Goal: Task Accomplishment & Management: Manage account settings

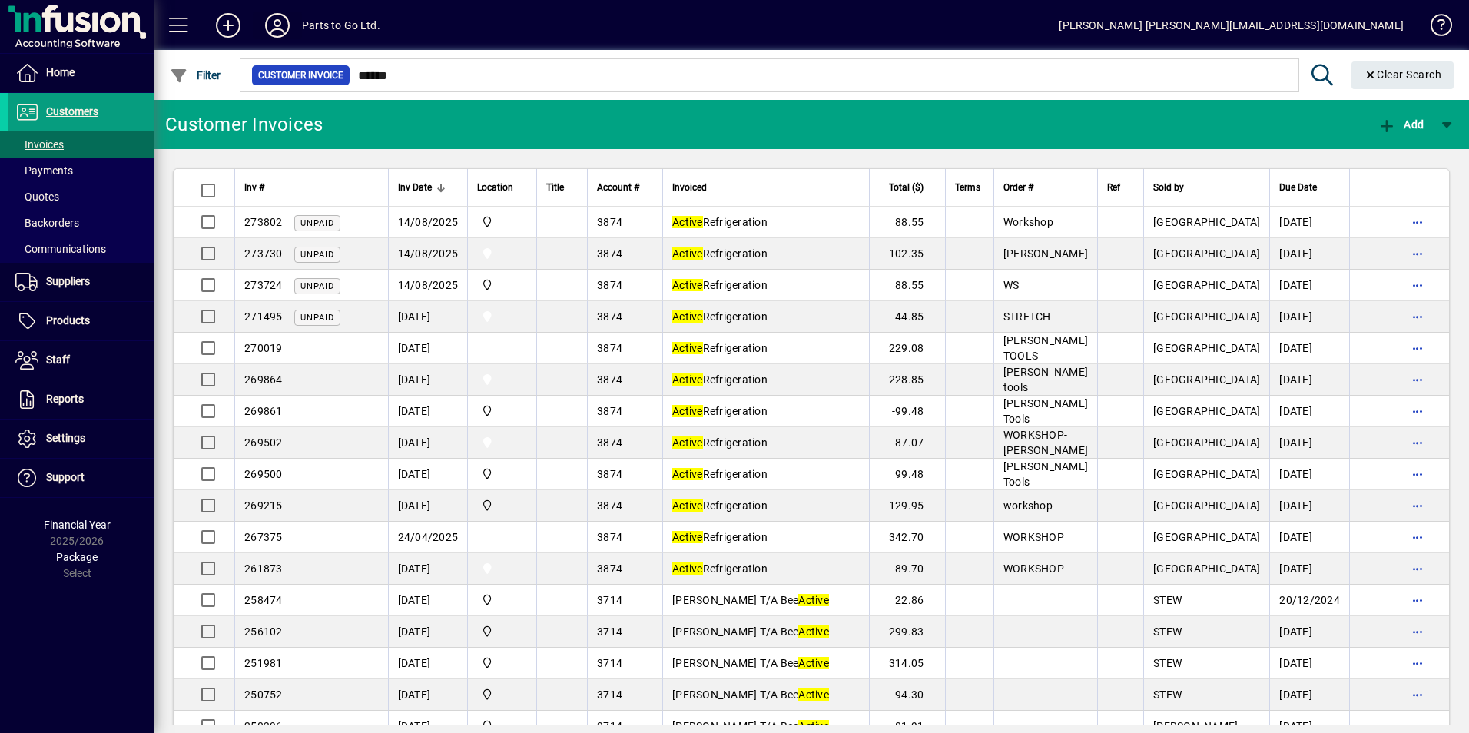
click at [269, 26] on icon at bounding box center [277, 25] width 31 height 25
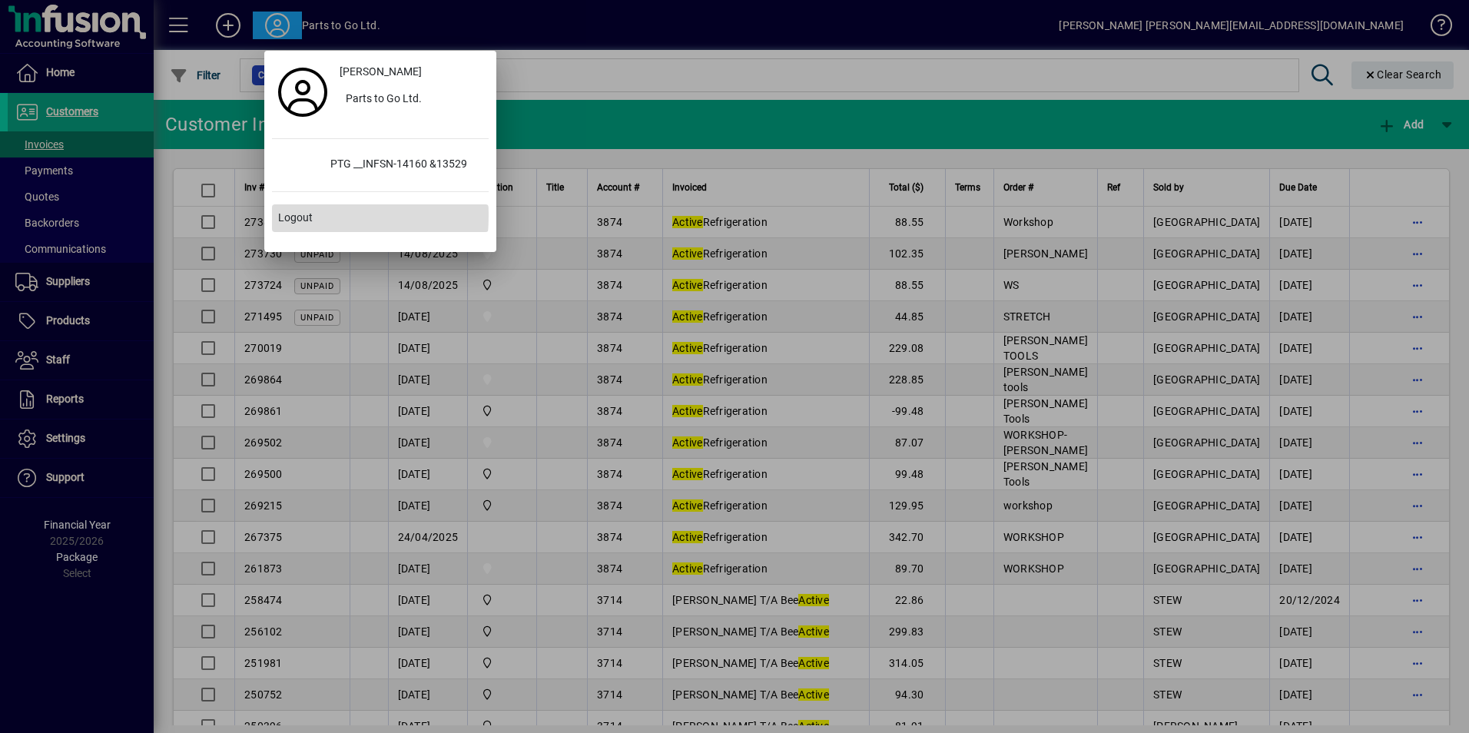
click at [308, 215] on span "Logout" at bounding box center [295, 218] width 35 height 16
